Goal: Task Accomplishment & Management: Manage account settings

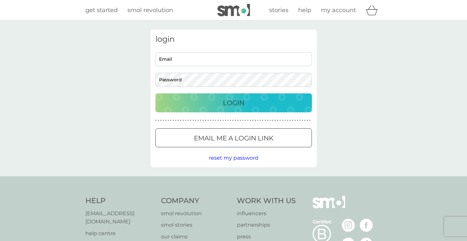
type input "[PERSON_NAME][EMAIL_ADDRESS][DOMAIN_NAME]"
click at [228, 104] on p "Login" at bounding box center [234, 102] width 22 height 10
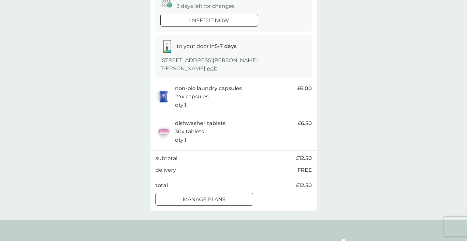
scroll to position [80, 0]
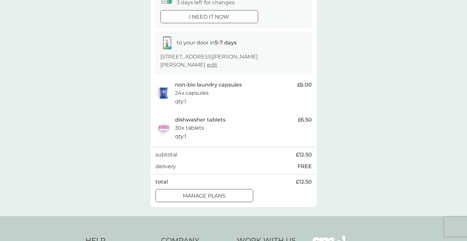
click at [222, 192] on p "manage plans" at bounding box center [204, 195] width 43 height 8
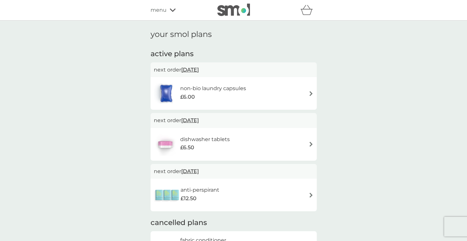
click at [199, 69] on span "[DATE]" at bounding box center [190, 69] width 18 height 13
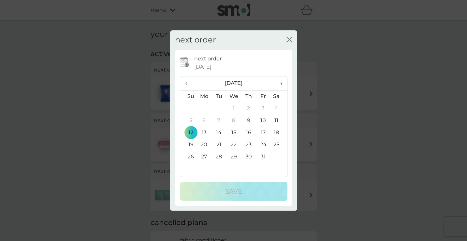
click at [281, 86] on span "›" at bounding box center [278, 83] width 7 height 14
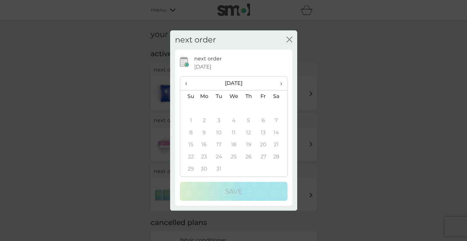
click at [183, 85] on th "‹" at bounding box center [188, 83] width 17 height 14
click at [233, 125] on td "4" at bounding box center [233, 120] width 15 height 12
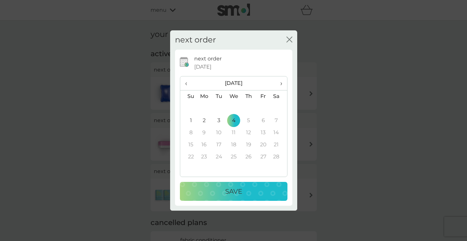
click at [243, 187] on div "Save" at bounding box center [233, 191] width 95 height 10
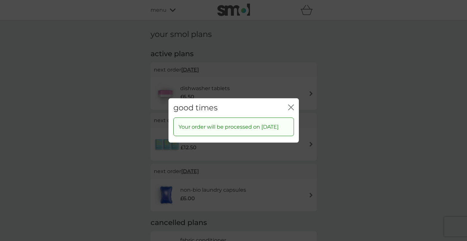
click at [290, 103] on div "close" at bounding box center [291, 107] width 6 height 9
click at [290, 105] on icon "close" at bounding box center [291, 107] width 6 height 6
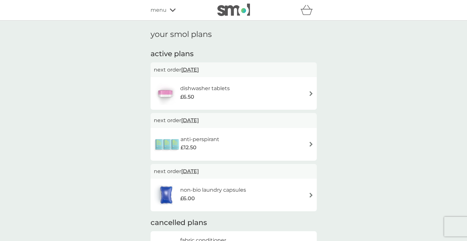
click at [199, 71] on span "[DATE]" at bounding box center [190, 69] width 18 height 13
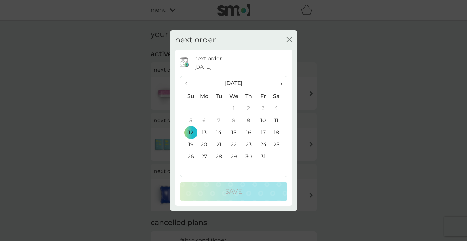
click at [280, 89] on span "›" at bounding box center [278, 83] width 7 height 14
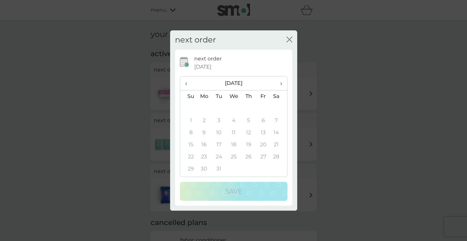
click at [190, 84] on span "‹" at bounding box center [188, 83] width 7 height 14
click at [234, 117] on td "4" at bounding box center [233, 120] width 15 height 12
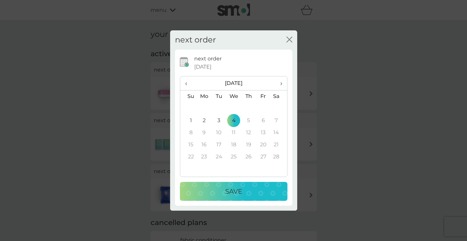
click at [230, 195] on p "Save" at bounding box center [233, 191] width 17 height 10
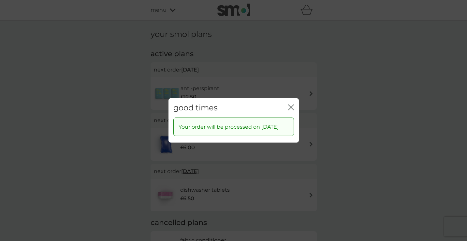
click at [290, 104] on icon "close" at bounding box center [291, 107] width 6 height 6
